Goal: Check status: Check status

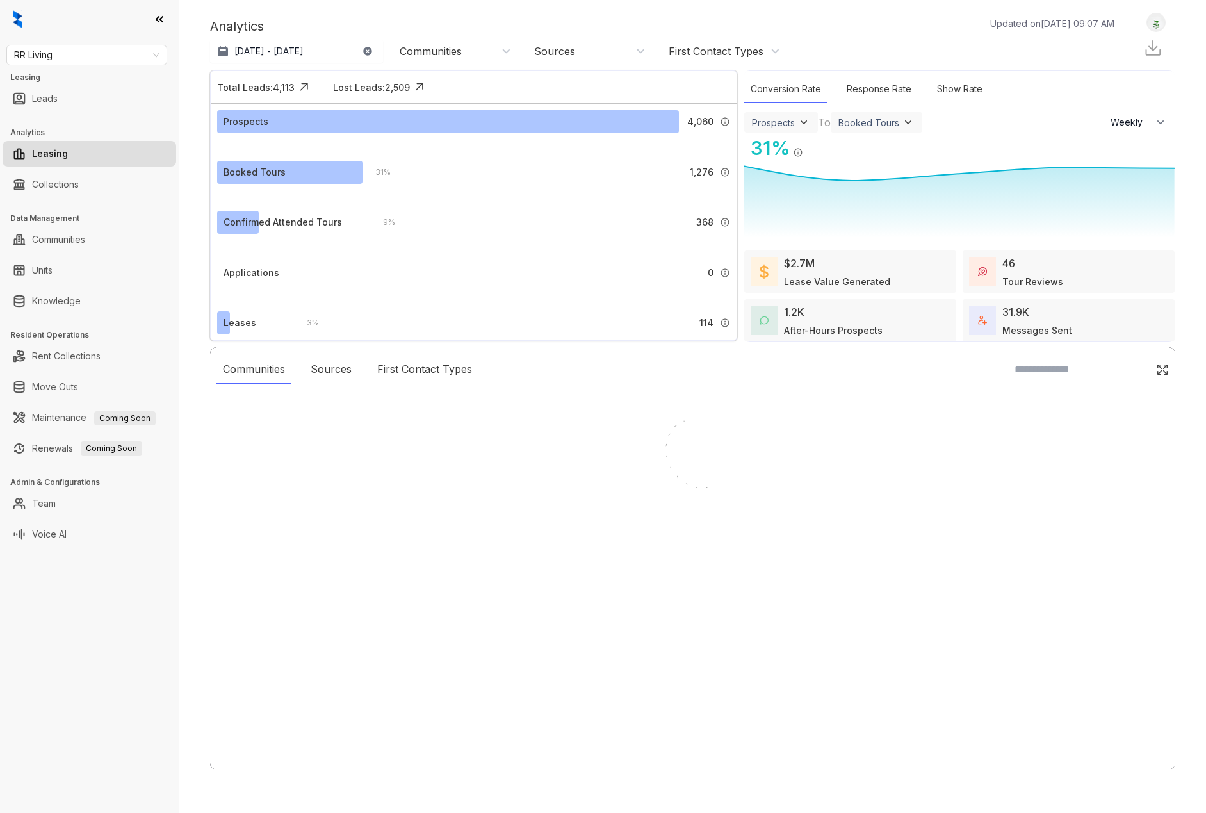
select select "******"
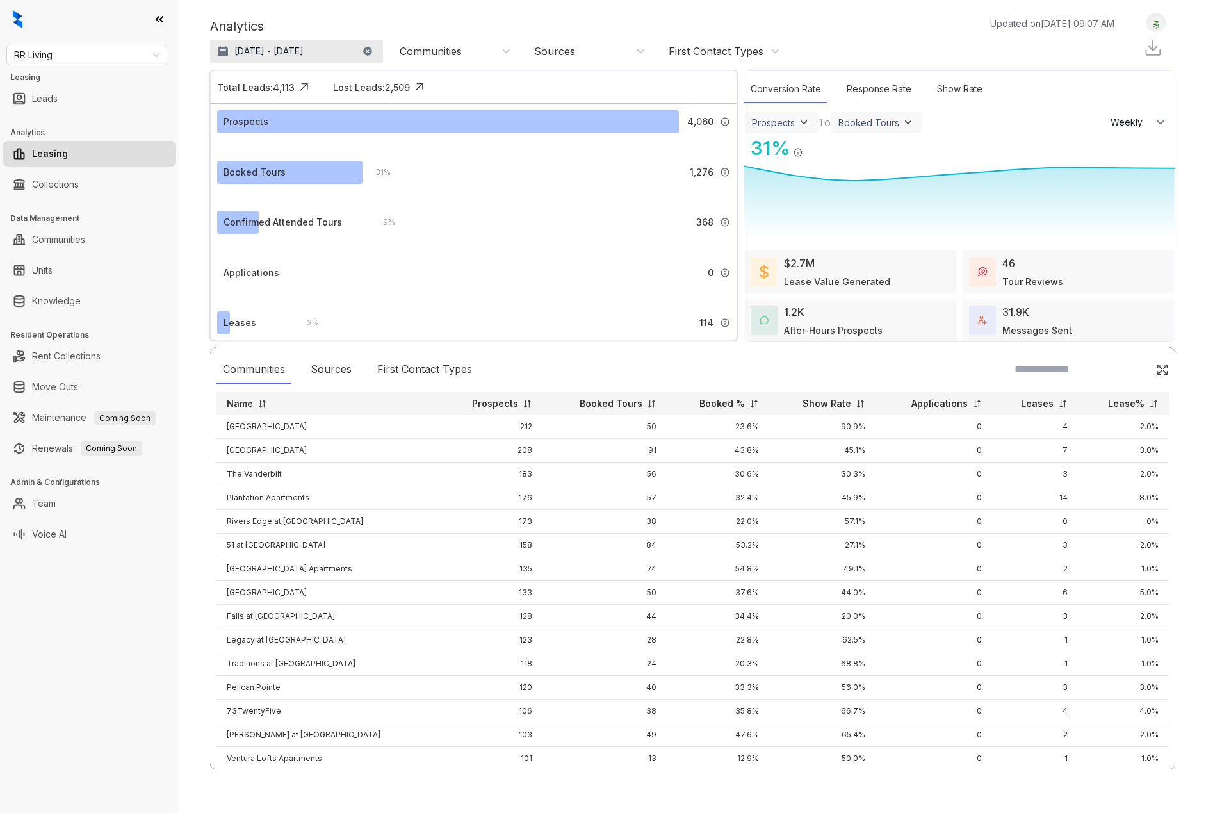
click at [302, 44] on button "[DATE] - [DATE]" at bounding box center [296, 51] width 173 height 23
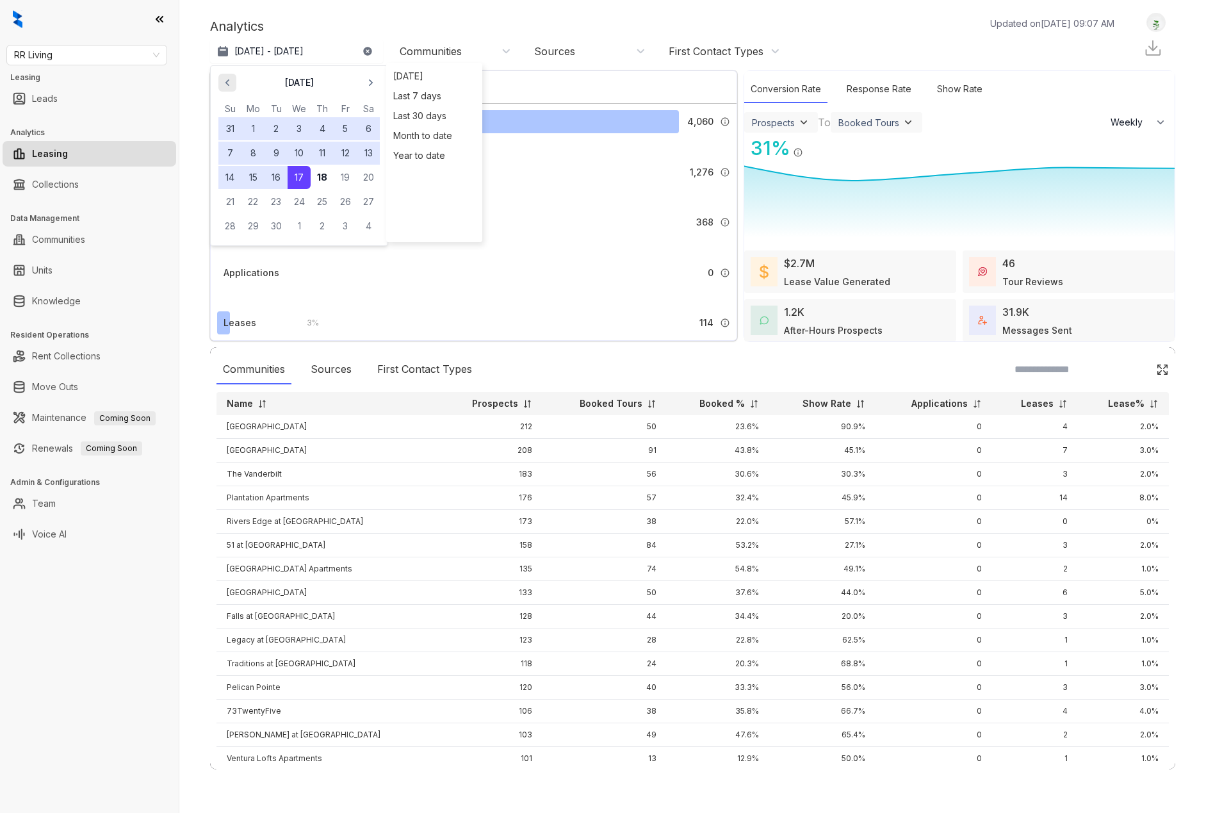
click at [227, 81] on icon "button" at bounding box center [227, 82] width 4 height 7
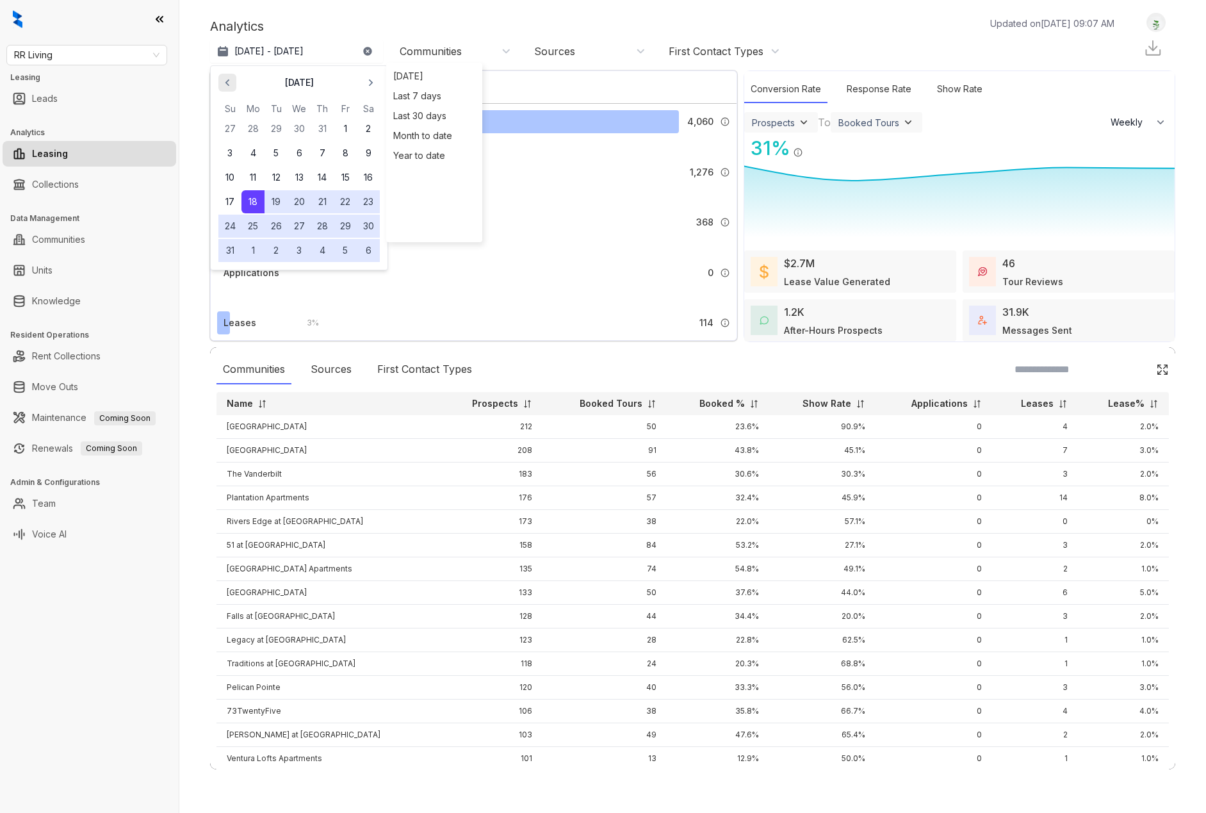
click at [227, 81] on icon "button" at bounding box center [227, 82] width 4 height 7
click at [276, 124] on button "1" at bounding box center [275, 128] width 23 height 23
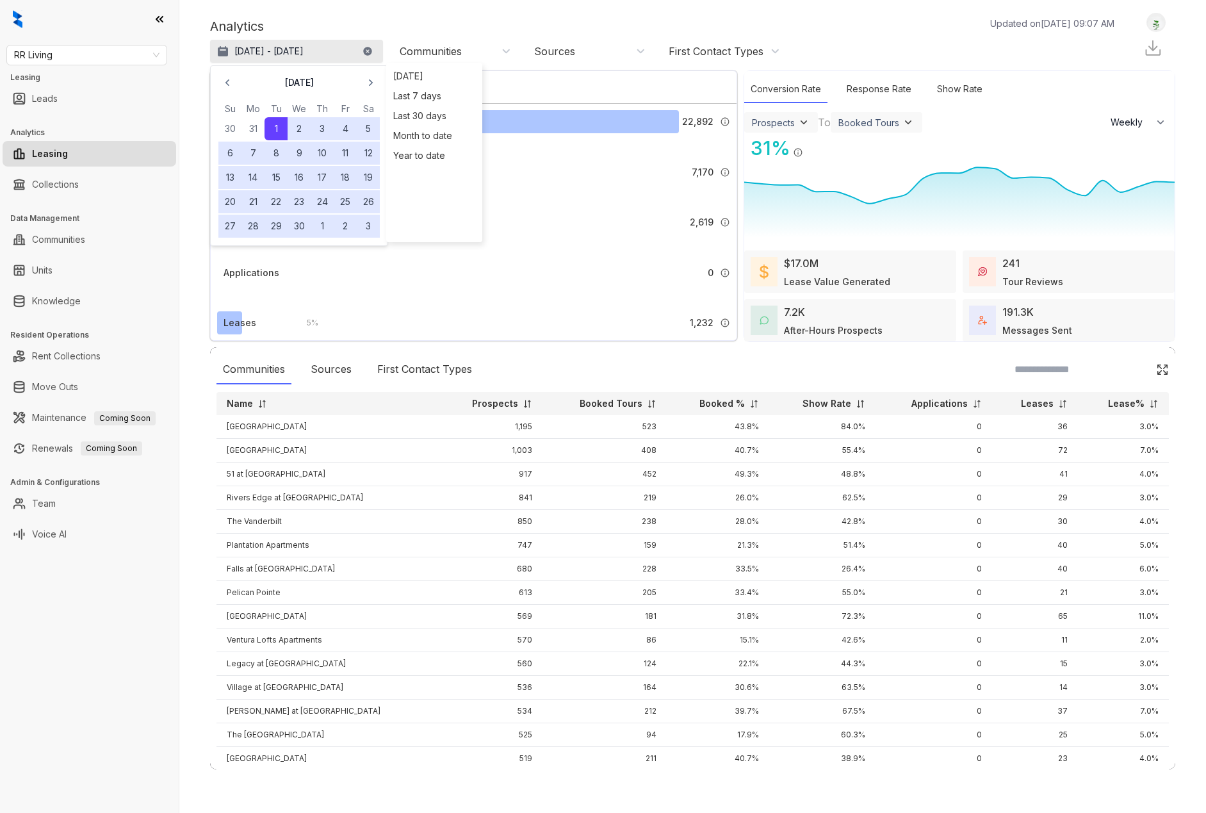
click at [304, 49] on p "[DATE] - [DATE]" at bounding box center [268, 51] width 69 height 13
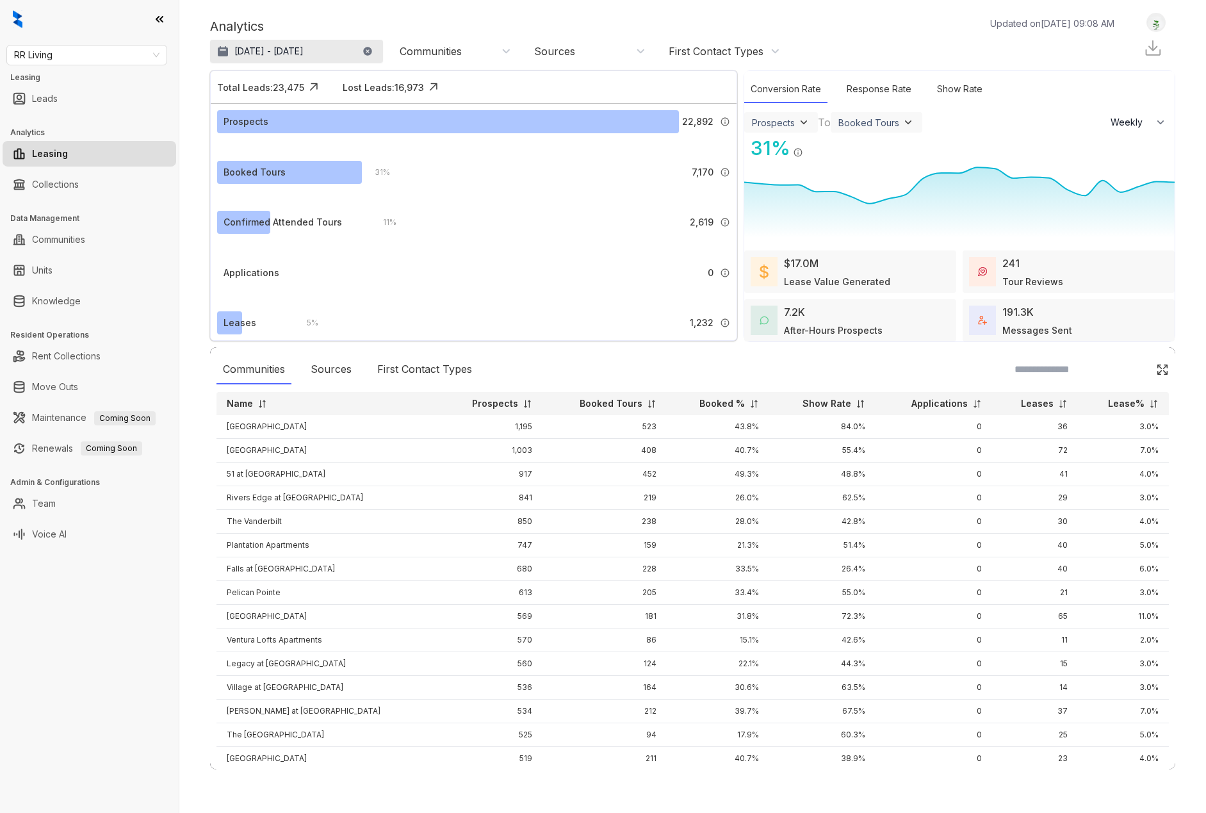
click at [304, 49] on p "[DATE] - [DATE]" at bounding box center [268, 51] width 69 height 13
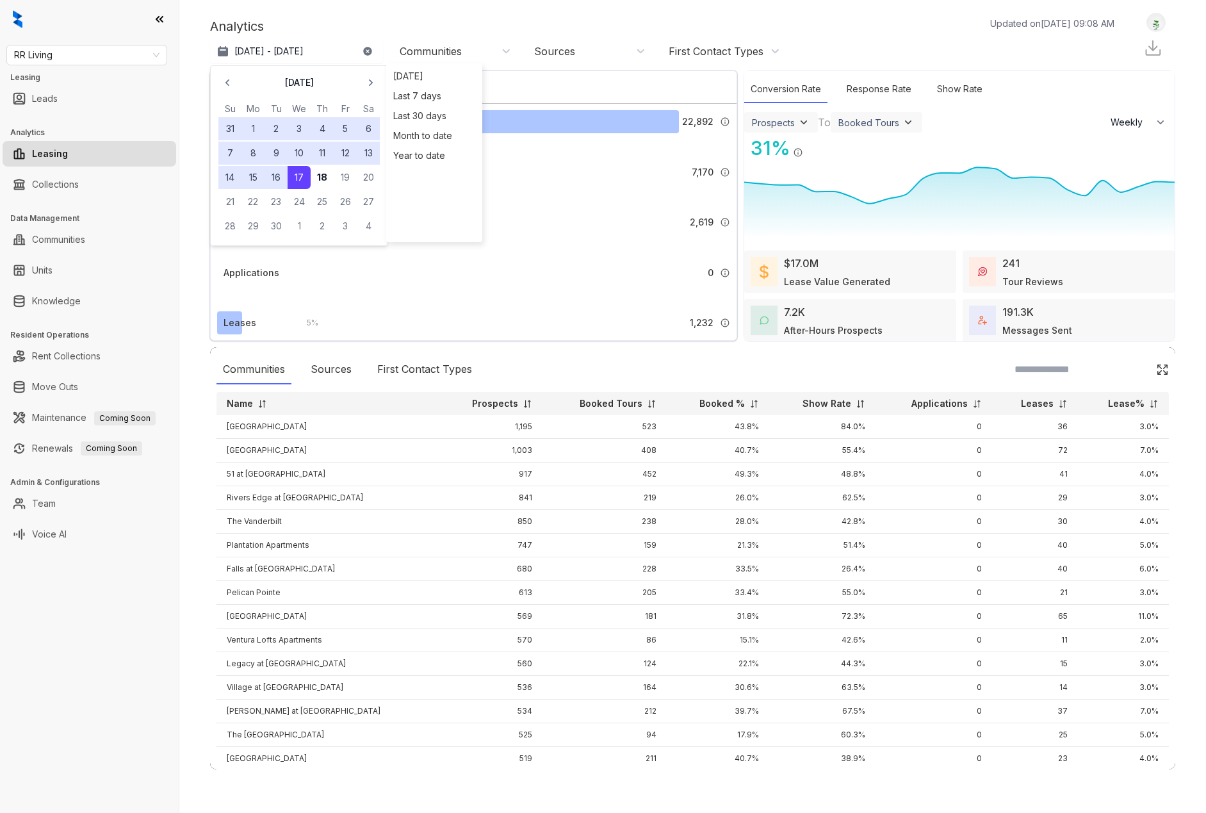
click at [226, 131] on button "31" at bounding box center [229, 128] width 23 height 23
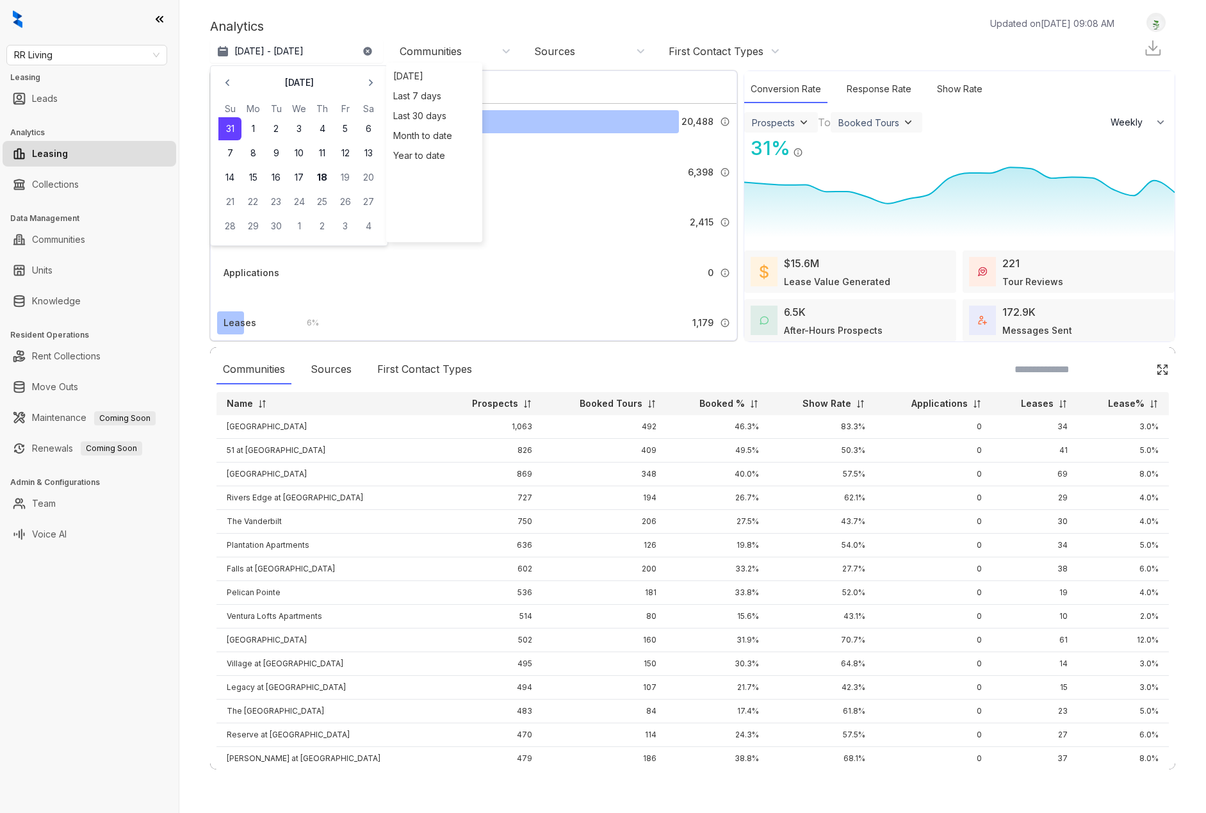
click at [377, 13] on div "Analytics Updated on [DATE] 09:08 AM Apr 1, 2025 - [DATE] [DATE] Su Mo Tu We Th…" at bounding box center [692, 38] width 965 height 51
